Goal: Check status: Check status

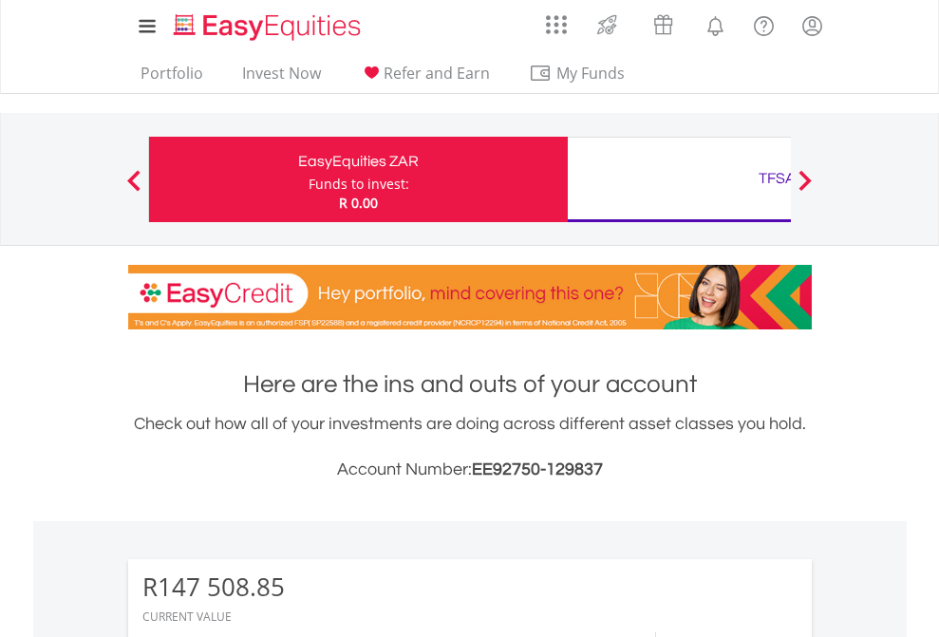
scroll to position [182, 298]
click at [309, 179] on div "Funds to invest:" at bounding box center [359, 184] width 101 height 19
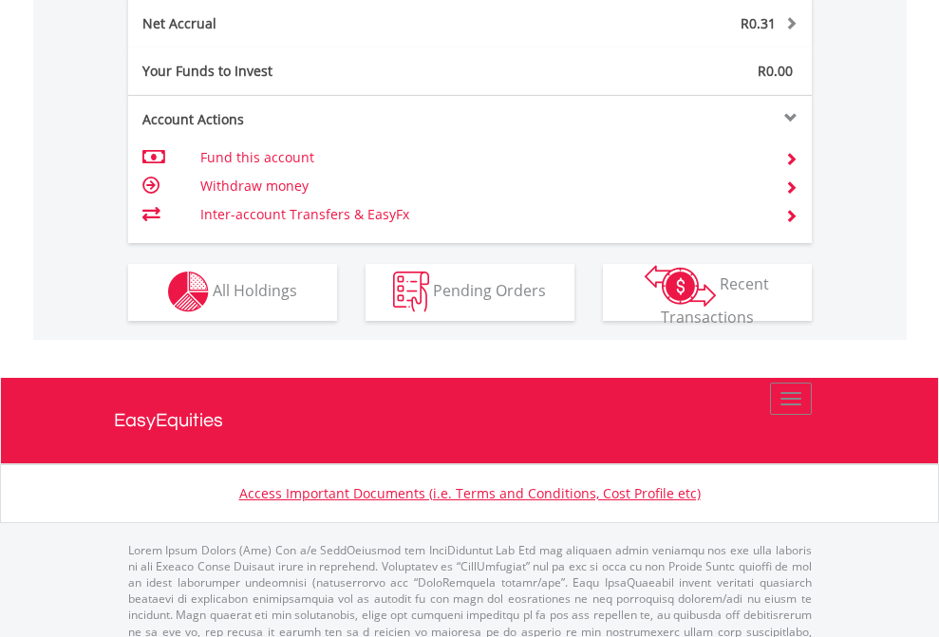
scroll to position [1896, 0]
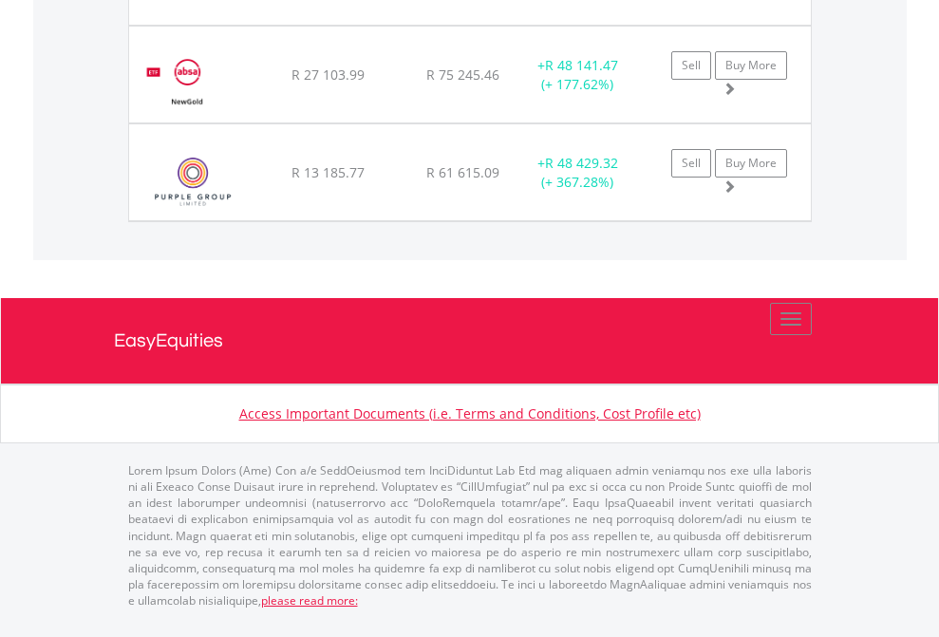
scroll to position [2227, 0]
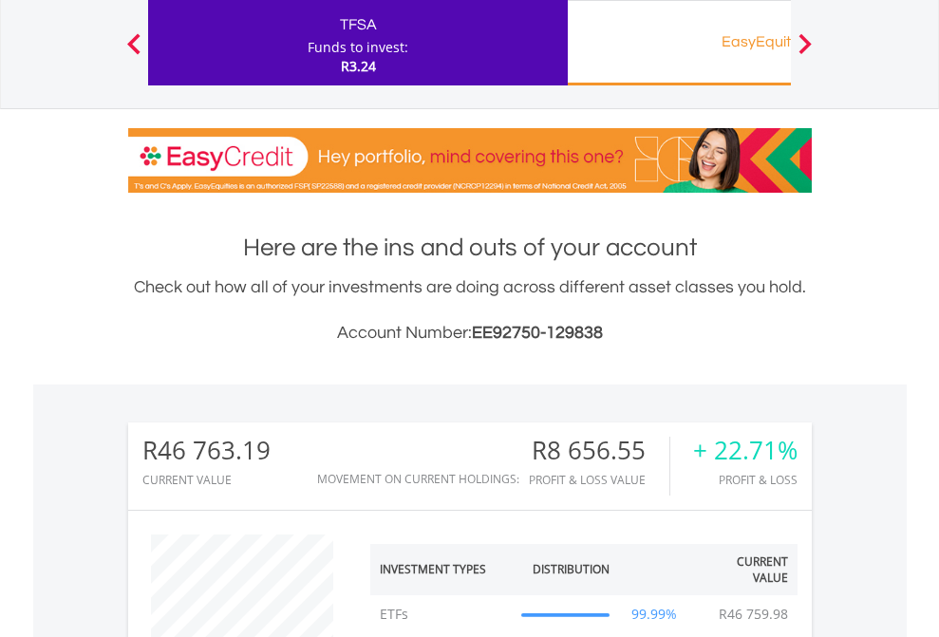
scroll to position [182, 298]
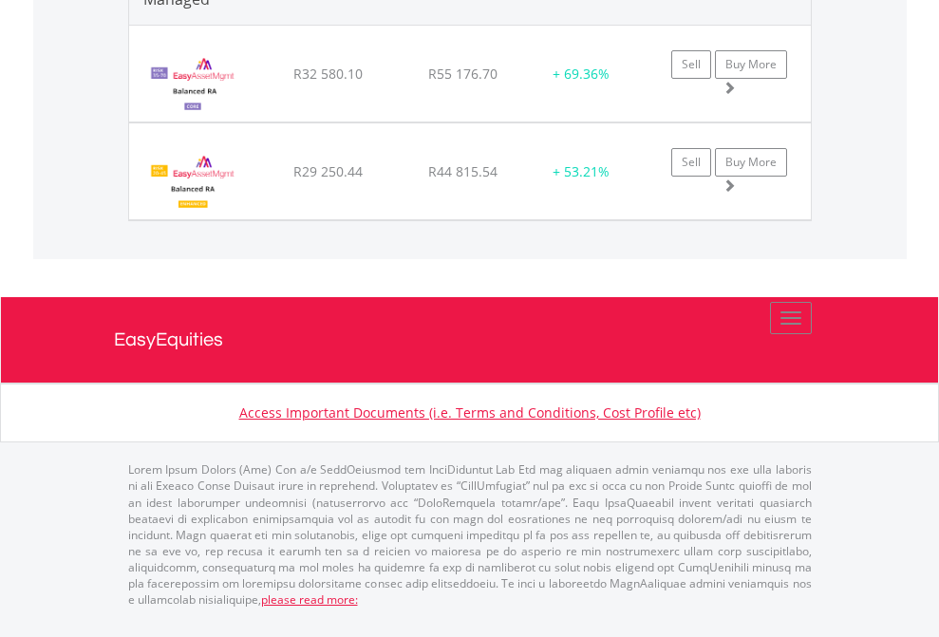
scroll to position [182, 298]
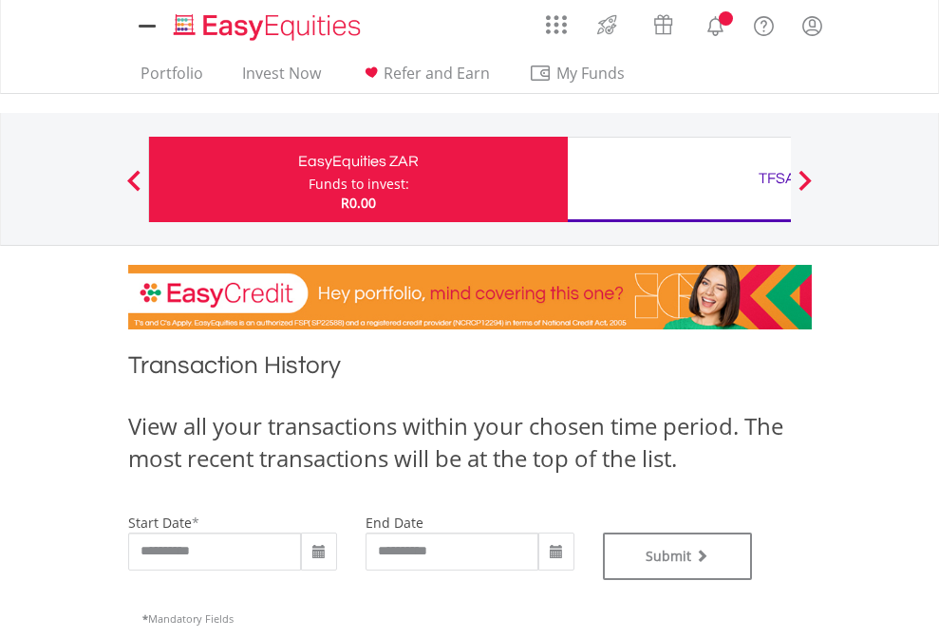
type input "**********"
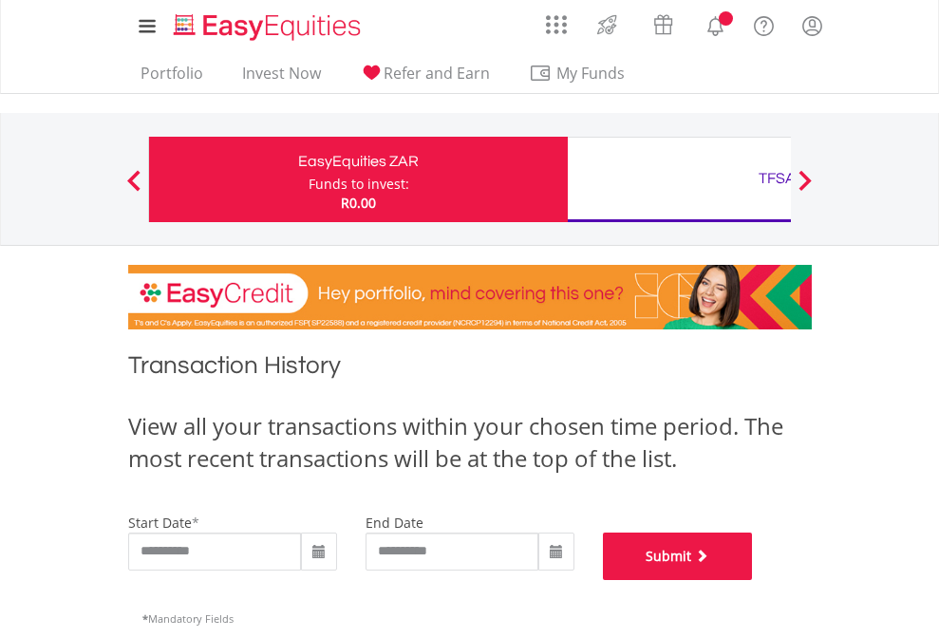
click at [753, 580] on button "Submit" at bounding box center [678, 556] width 150 height 47
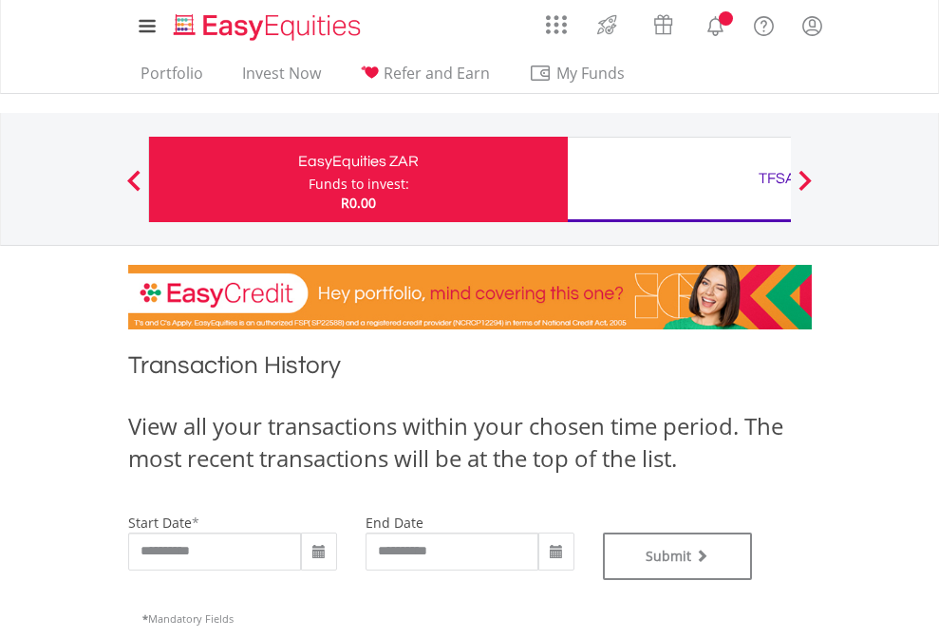
click at [679, 179] on div "TFSA" at bounding box center [777, 178] width 396 height 27
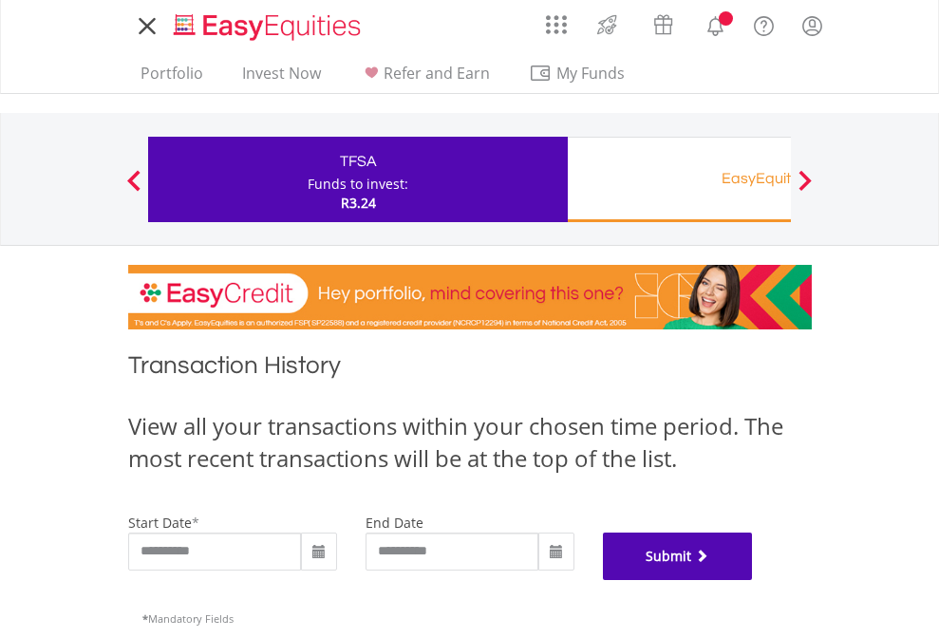
click at [753, 580] on button "Submit" at bounding box center [678, 556] width 150 height 47
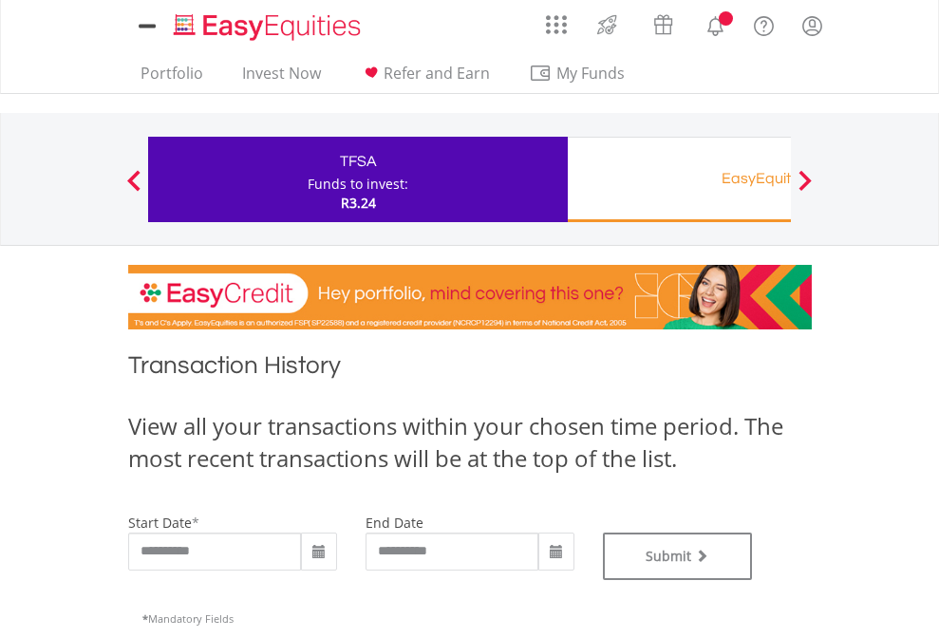
click at [679, 179] on div "EasyEquities RA" at bounding box center [777, 178] width 396 height 27
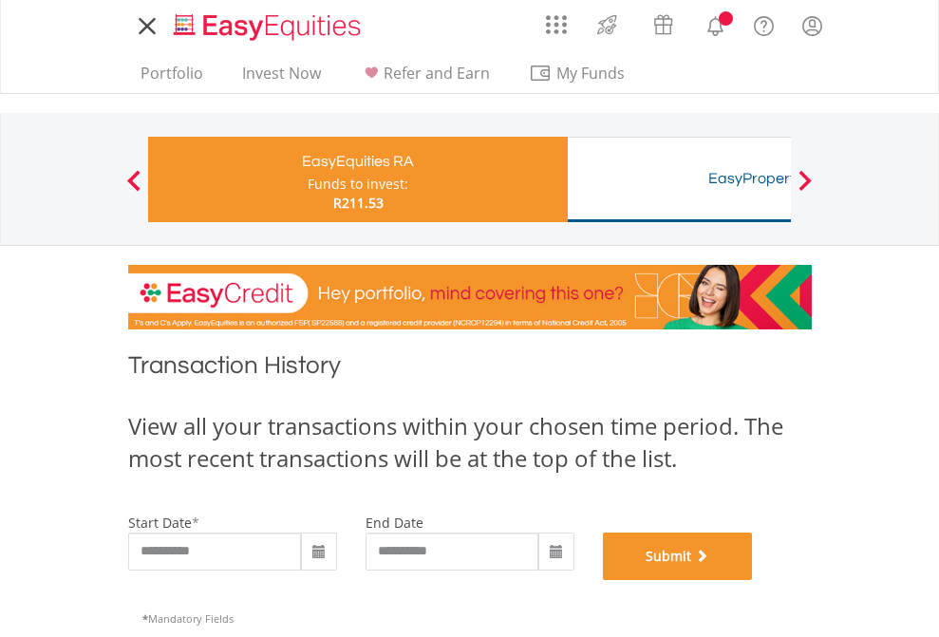
click at [753, 580] on button "Submit" at bounding box center [678, 556] width 150 height 47
